Goal: Transaction & Acquisition: Purchase product/service

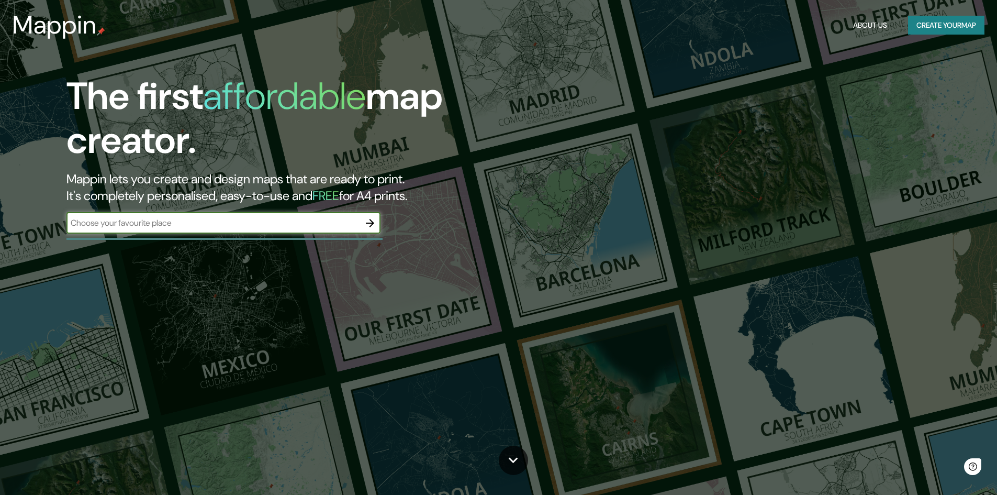
click at [194, 229] on input "text" at bounding box center [212, 223] width 293 height 12
type input "Lámas"
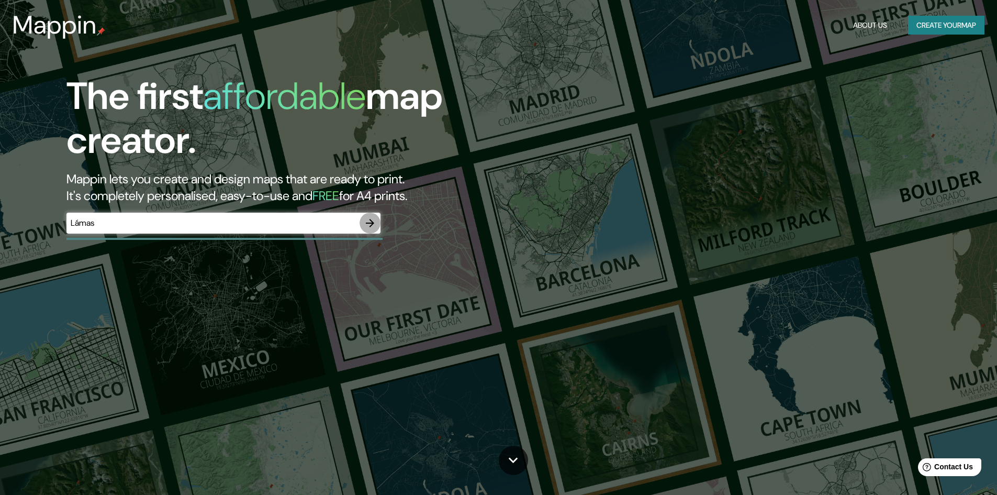
click at [370, 220] on icon "button" at bounding box center [370, 223] width 13 height 13
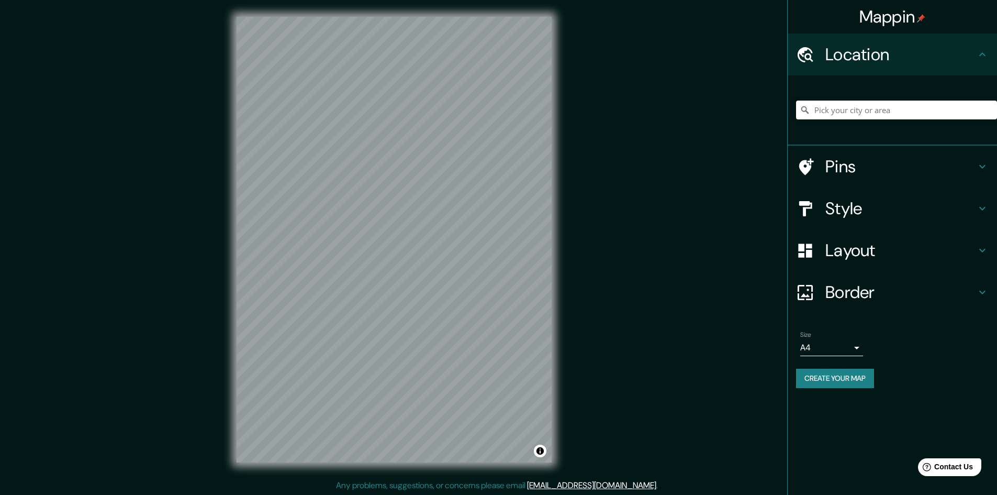
click at [847, 105] on input "Pick your city or area" at bounding box center [896, 109] width 201 height 19
click at [849, 114] on input "Pick your city or area" at bounding box center [896, 109] width 201 height 19
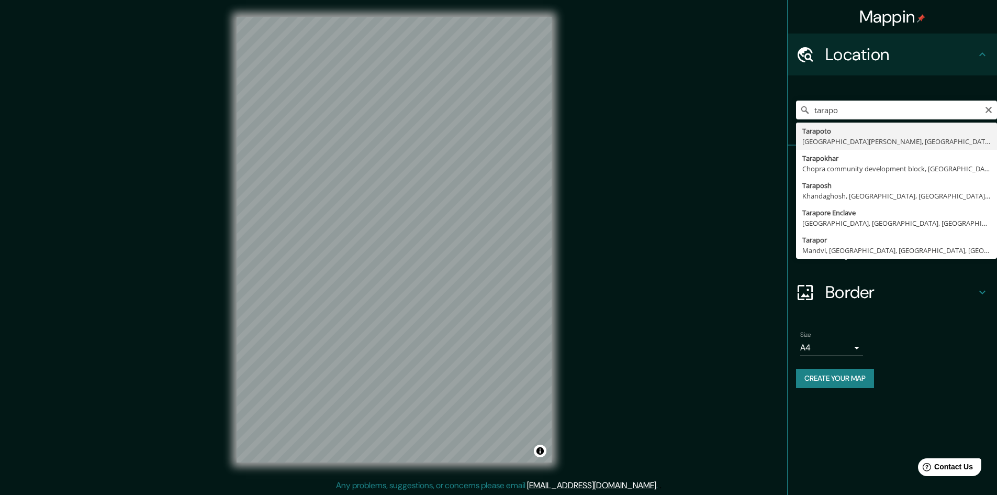
type input "Tarapoto, [GEOGRAPHIC_DATA][PERSON_NAME], [GEOGRAPHIC_DATA]"
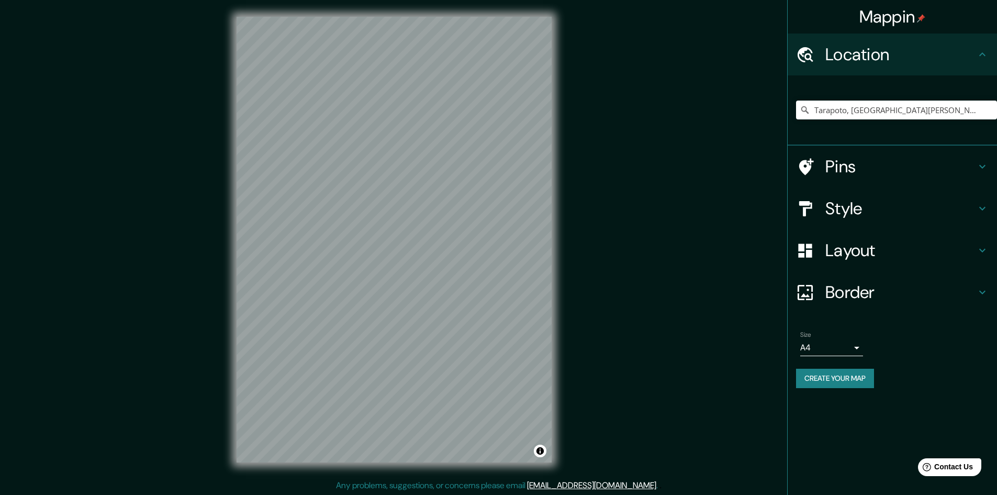
click at [855, 154] on div "Pins" at bounding box center [892, 166] width 209 height 42
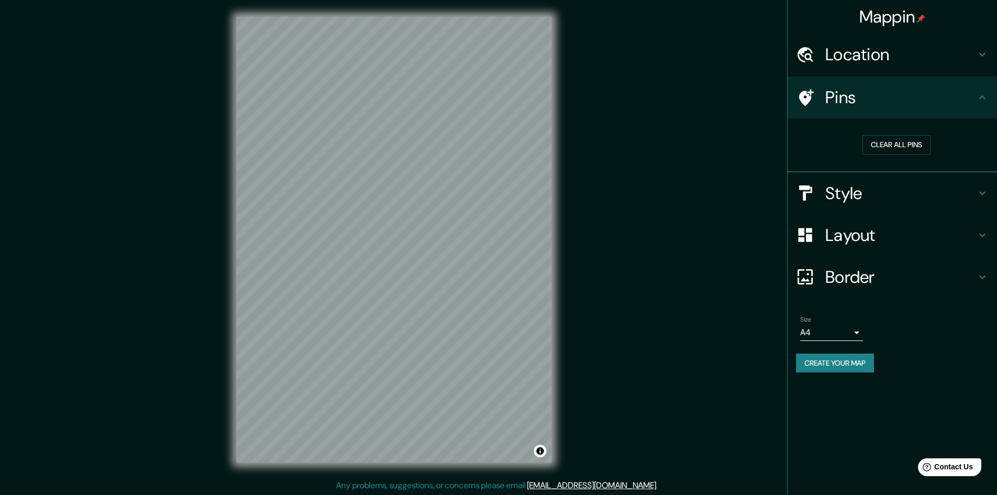
click at [903, 195] on h4 "Style" at bounding box center [900, 193] width 151 height 21
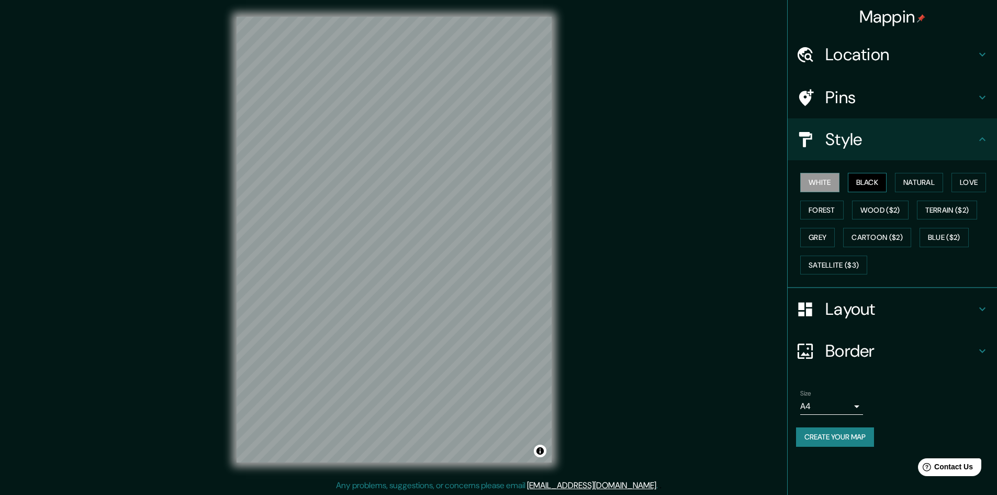
click at [869, 187] on button "Black" at bounding box center [867, 182] width 39 height 19
click at [926, 181] on button "Natural" at bounding box center [919, 182] width 48 height 19
